Goal: Transaction & Acquisition: Purchase product/service

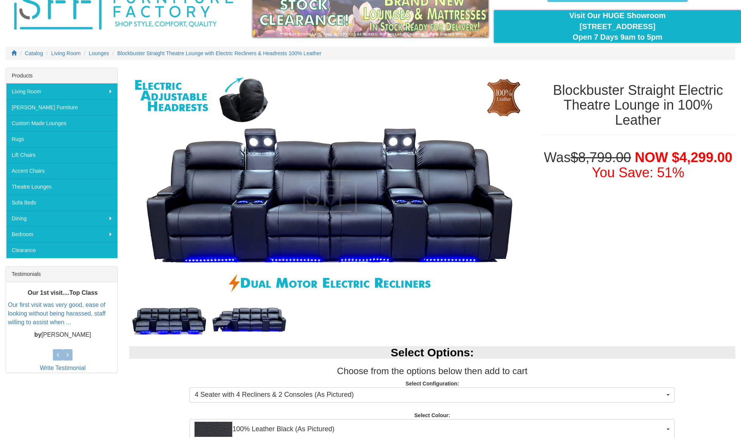
scroll to position [56, 0]
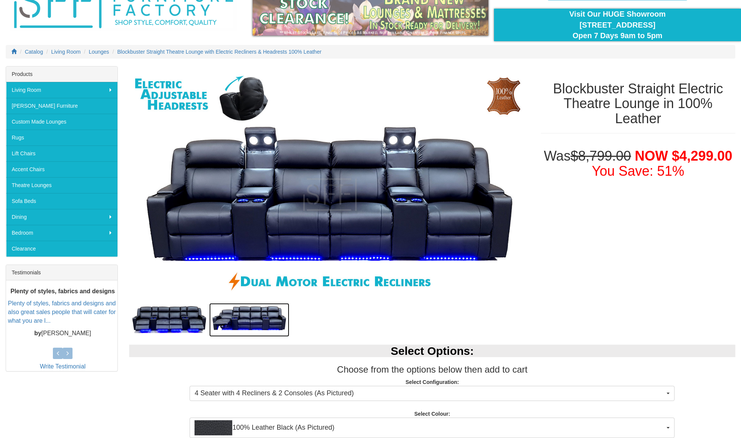
click at [250, 317] on img at bounding box center [249, 320] width 80 height 34
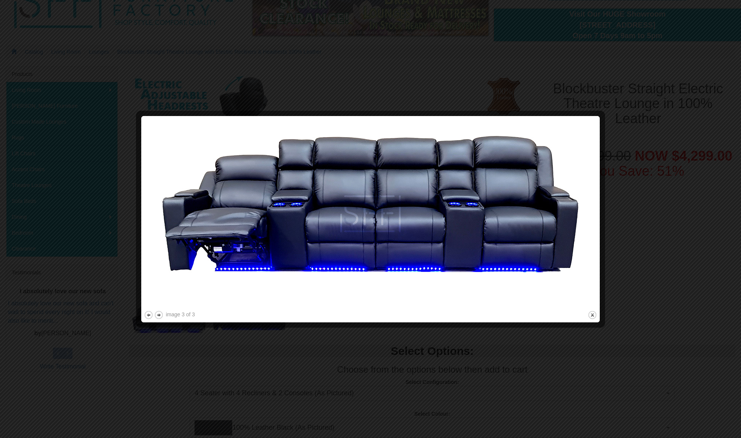
click at [250, 317] on div "image 3 of 3 previous next close" at bounding box center [370, 219] width 453 height 201
click at [160, 315] on button "next" at bounding box center [158, 314] width 9 height 9
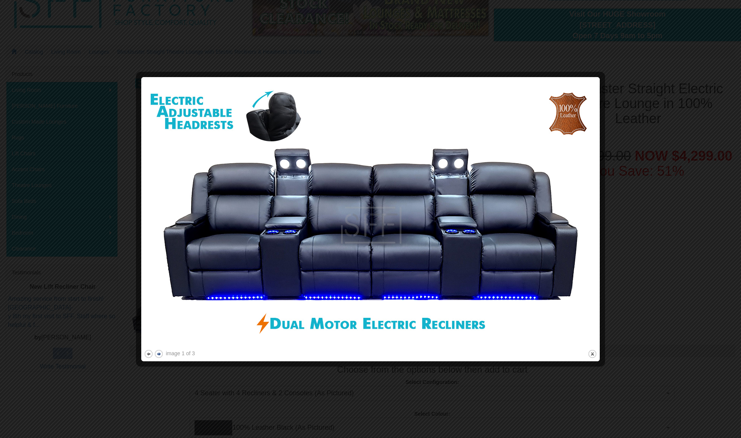
click at [160, 357] on button "next" at bounding box center [158, 353] width 9 height 9
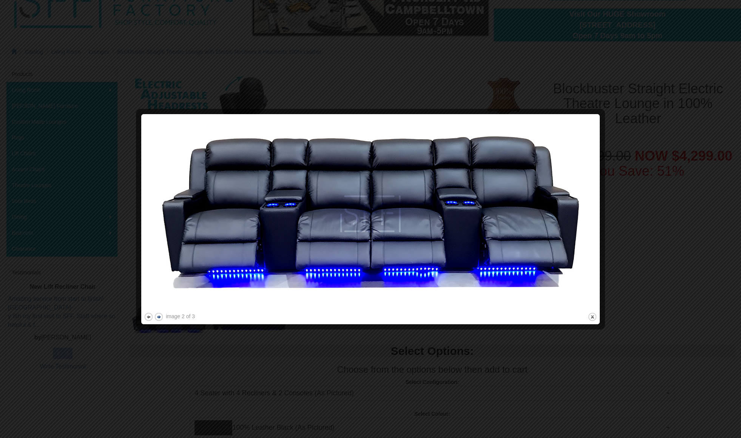
click at [160, 357] on div at bounding box center [370, 219] width 741 height 438
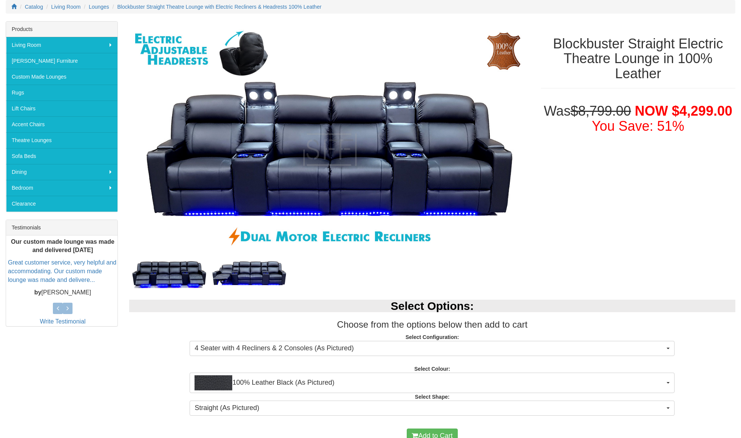
scroll to position [0, 0]
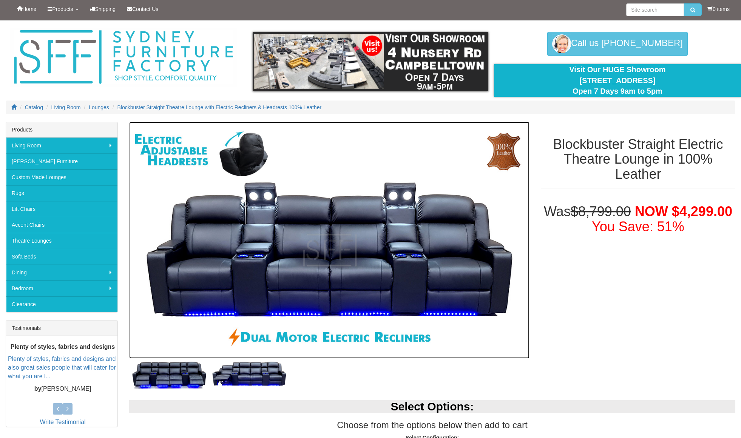
click at [252, 145] on img at bounding box center [329, 240] width 400 height 237
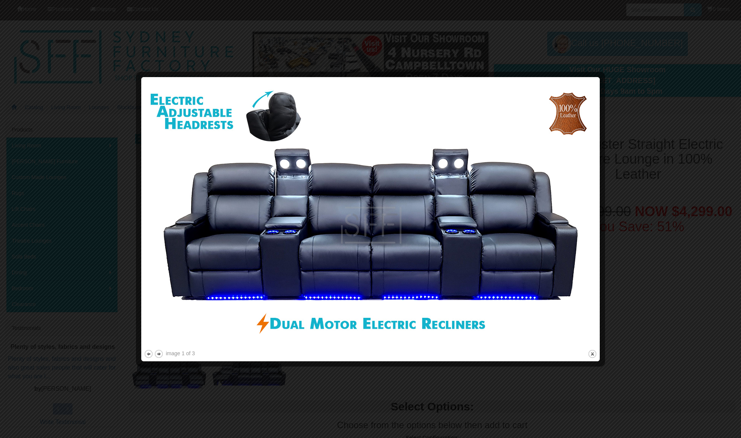
click at [297, 113] on img at bounding box center [370, 214] width 453 height 268
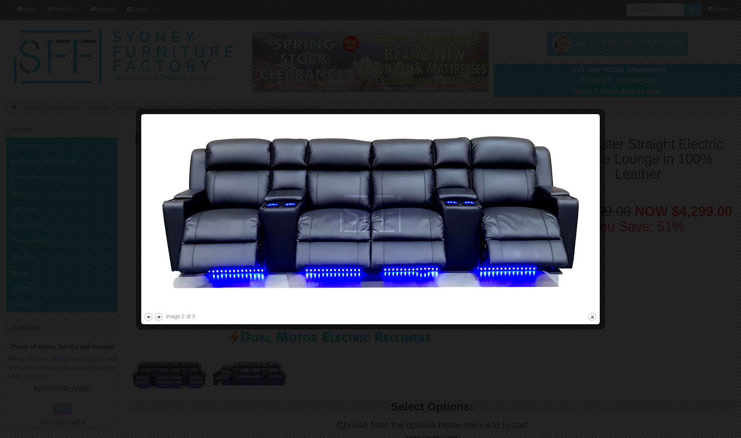
click at [355, 190] on img at bounding box center [370, 214] width 453 height 194
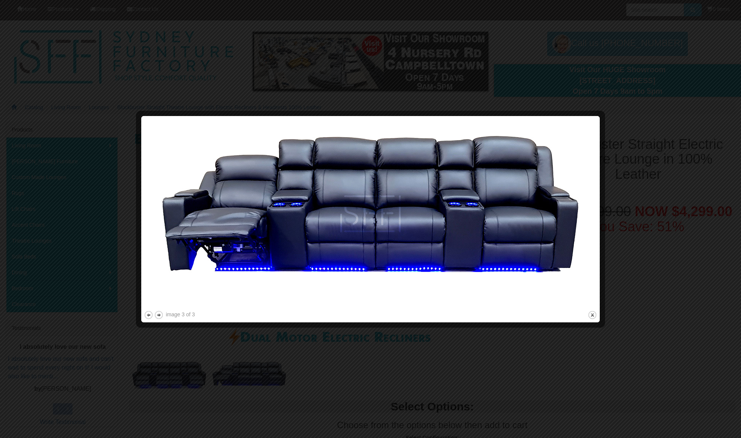
click at [355, 190] on img at bounding box center [370, 214] width 453 height 190
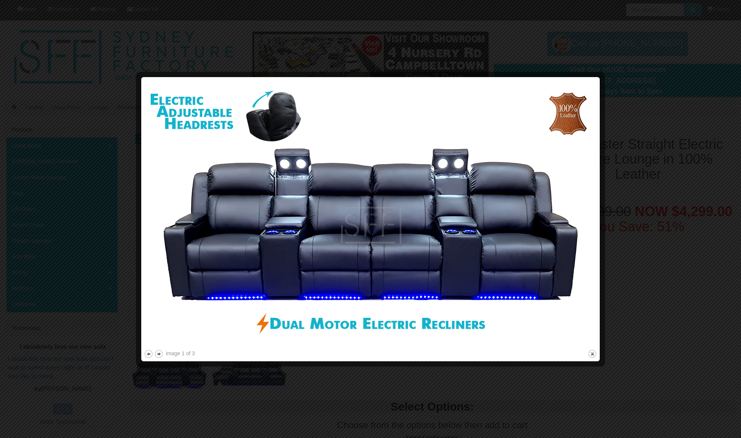
click at [355, 190] on img at bounding box center [370, 214] width 453 height 268
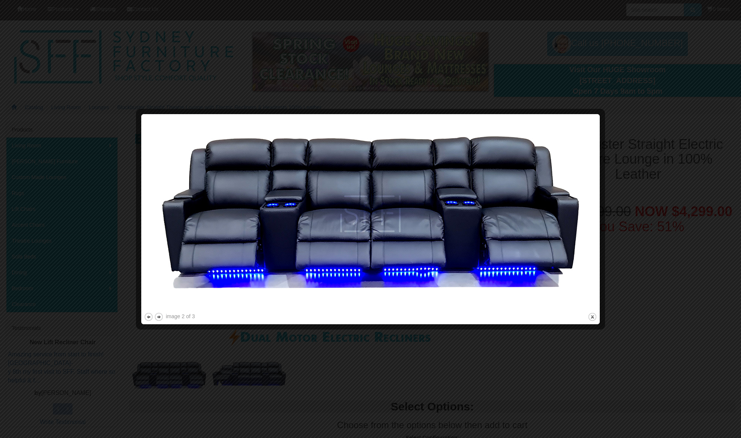
click at [355, 190] on img at bounding box center [370, 214] width 453 height 194
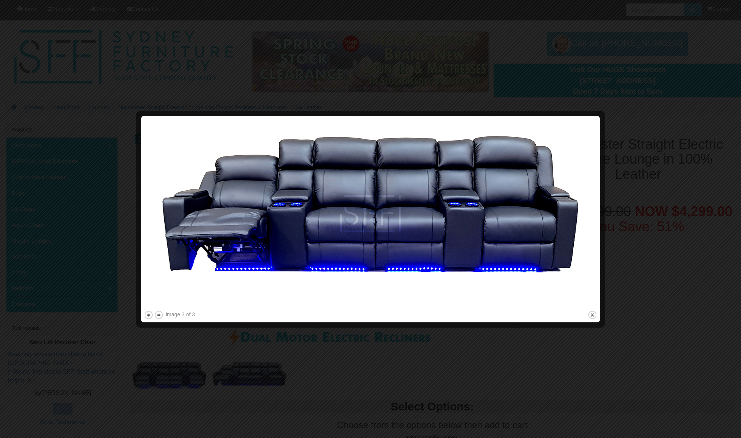
click at [523, 66] on div at bounding box center [370, 219] width 741 height 438
